Goal: Information Seeking & Learning: Learn about a topic

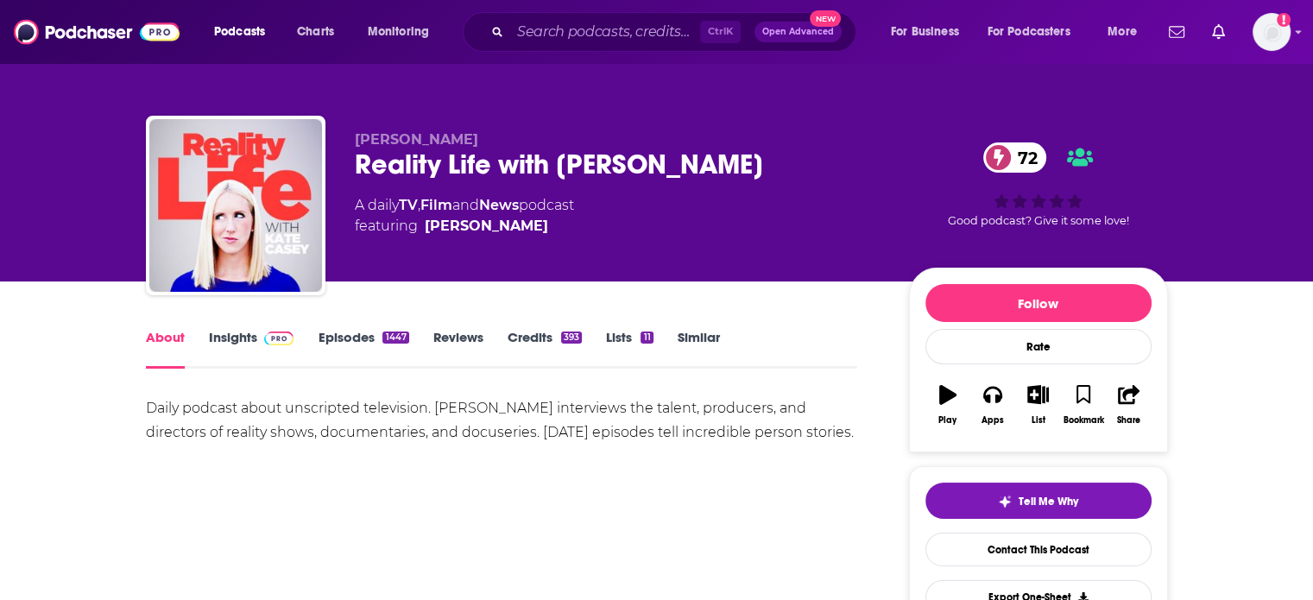
click at [278, 413] on div "Daily podcast about unscripted television. [PERSON_NAME] interviews the talent,…" at bounding box center [502, 420] width 712 height 48
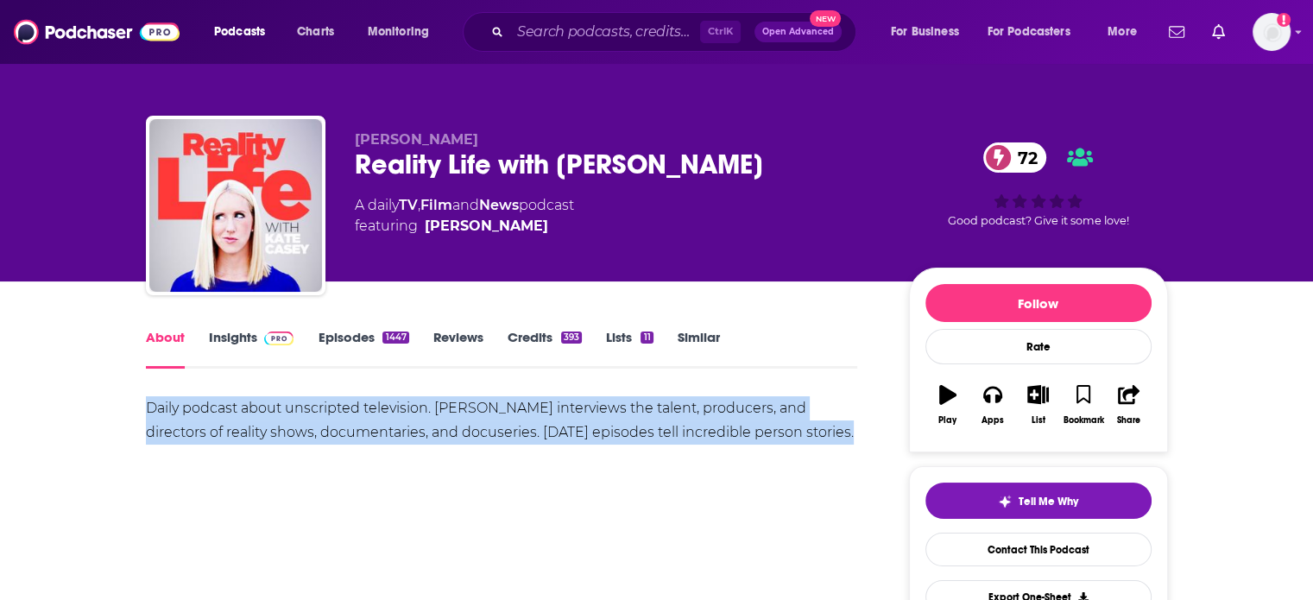
click at [278, 413] on div "Daily podcast about unscripted television. [PERSON_NAME] interviews the talent,…" at bounding box center [502, 420] width 712 height 48
copy div "Daily podcast about unscripted television. [PERSON_NAME] interviews the talent,…"
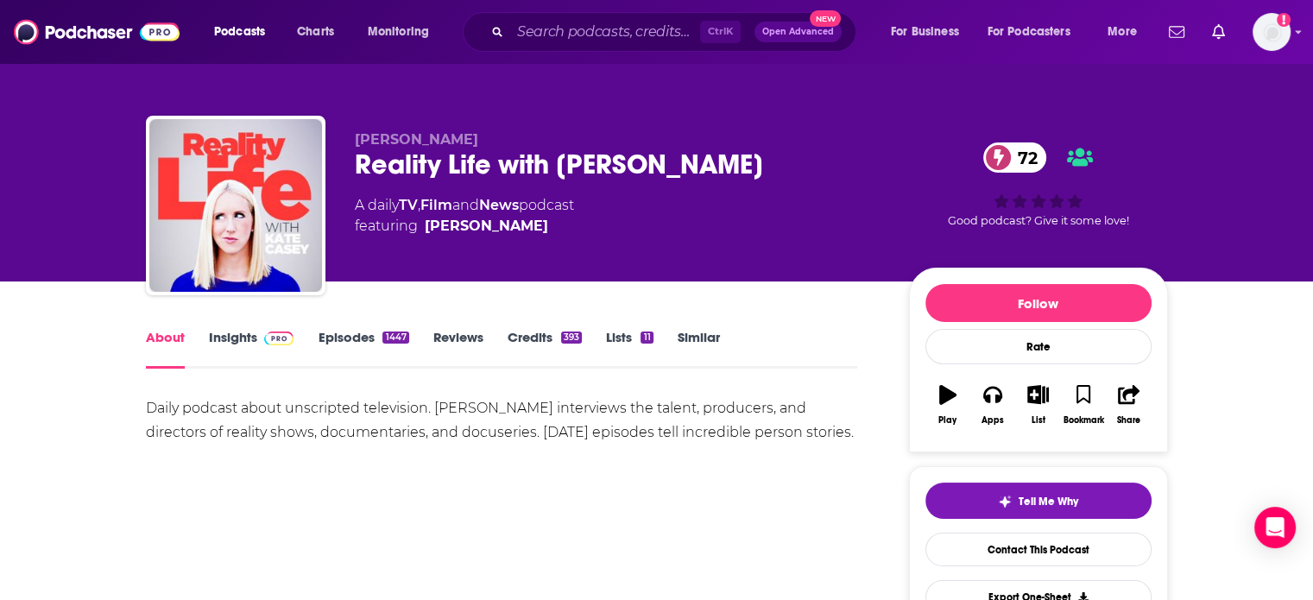
click at [635, 209] on div "A daily TV , Film and News podcast featuring [PERSON_NAME]" at bounding box center [618, 215] width 526 height 41
click at [267, 331] on img at bounding box center [279, 338] width 30 height 14
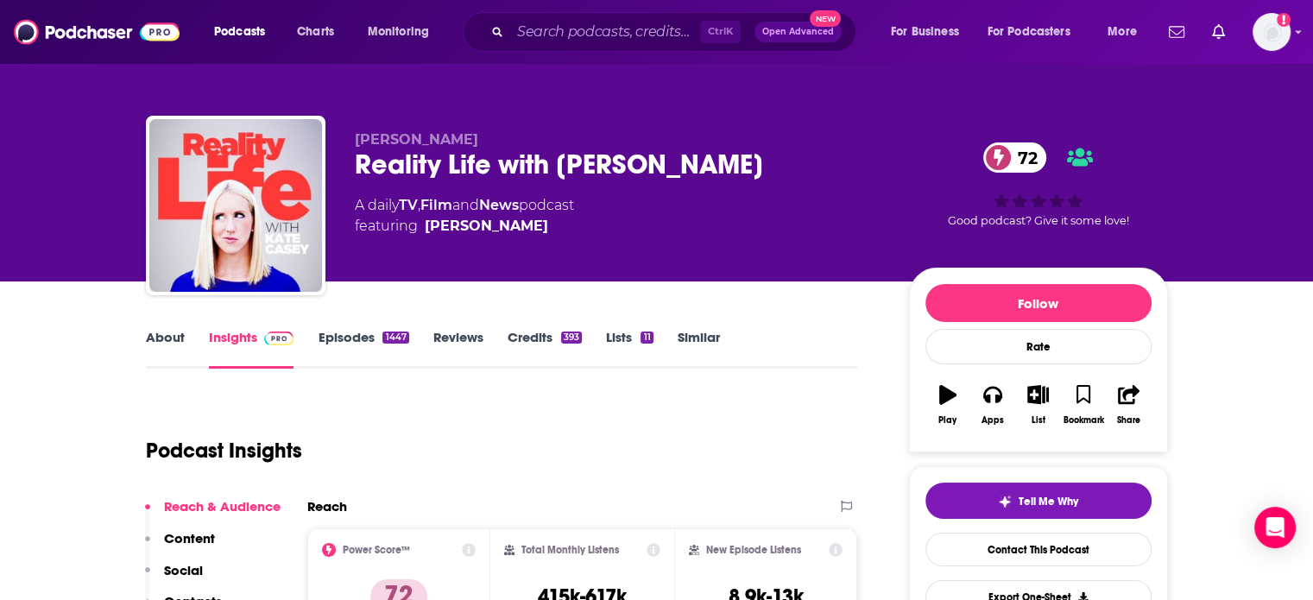
scroll to position [525, 0]
